Goal: Navigation & Orientation: Find specific page/section

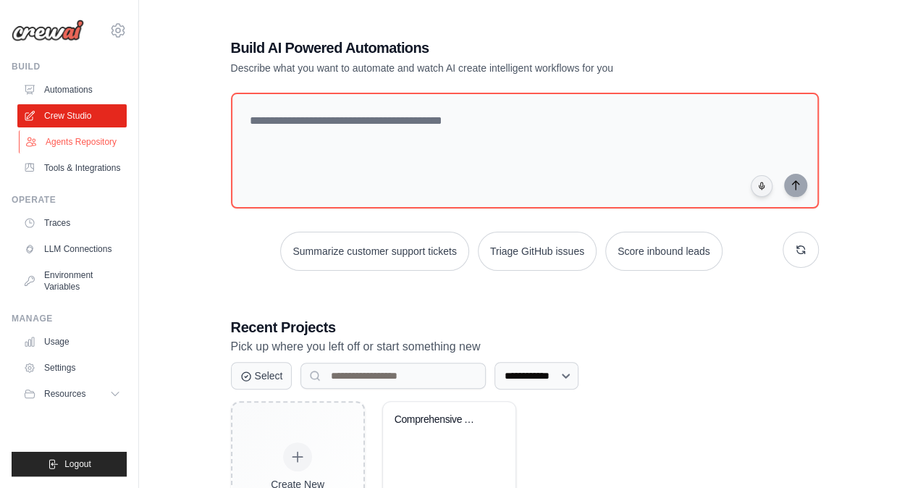
click at [81, 141] on link "Agents Repository" at bounding box center [73, 141] width 109 height 23
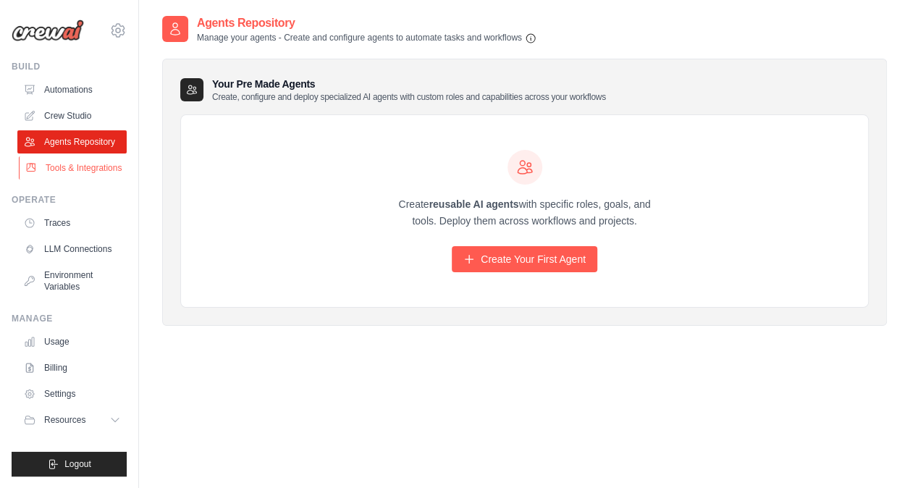
click at [69, 171] on link "Tools & Integrations" at bounding box center [73, 167] width 109 height 23
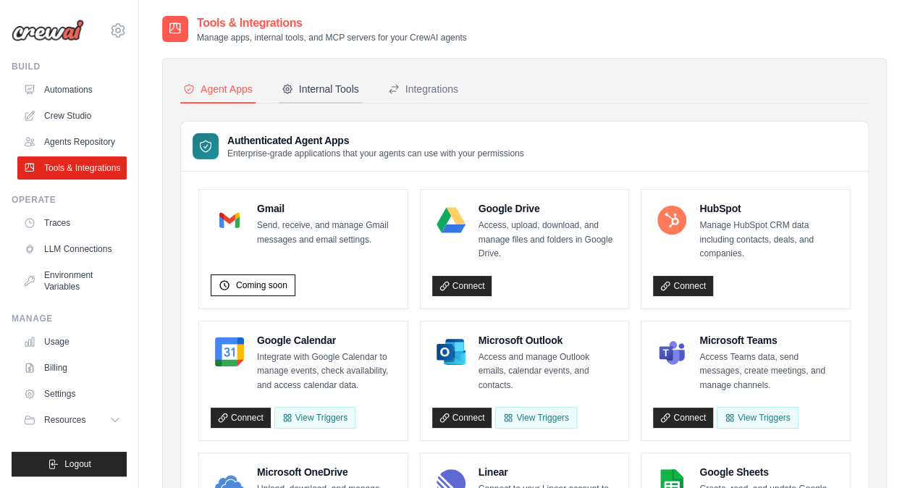
click at [343, 90] on div "Internal Tools" at bounding box center [320, 89] width 77 height 14
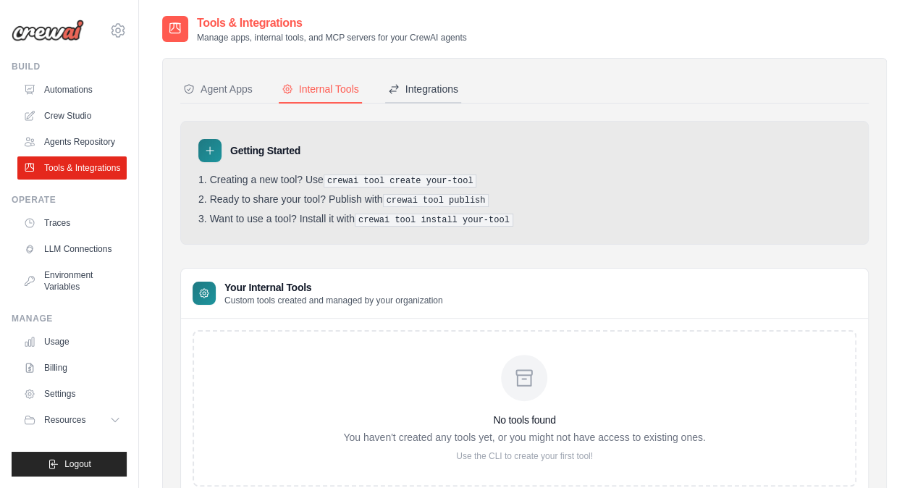
click at [421, 87] on div "Integrations" at bounding box center [423, 89] width 70 height 14
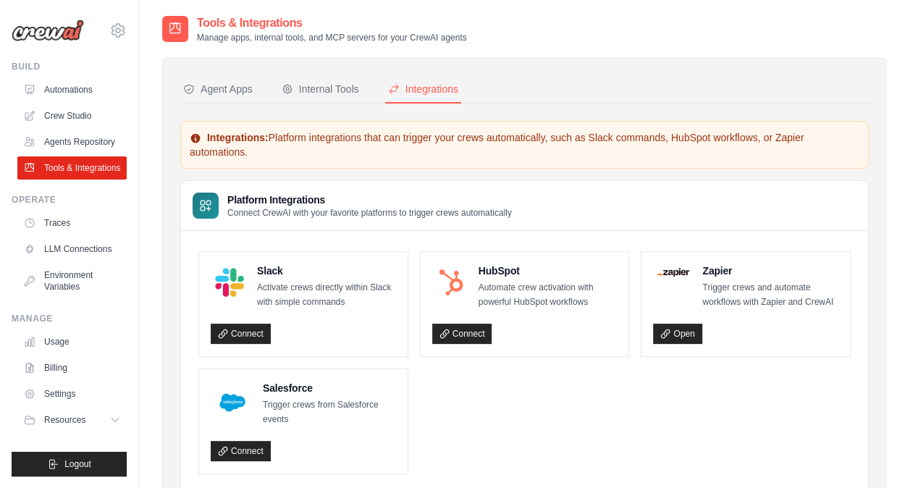
scroll to position [59, 0]
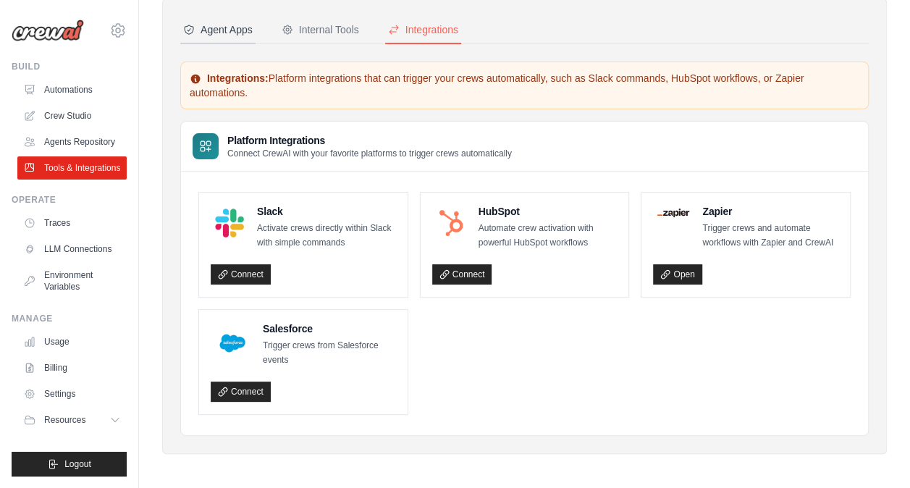
click at [245, 30] on div "Agent Apps" at bounding box center [217, 29] width 69 height 14
